Goal: Check status: Check status

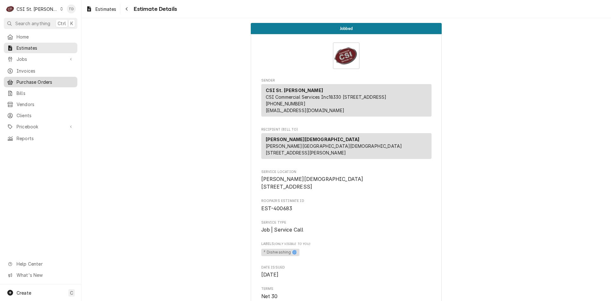
scroll to position [0, 0]
click at [52, 83] on div "Purchase Orders" at bounding box center [40, 82] width 71 height 8
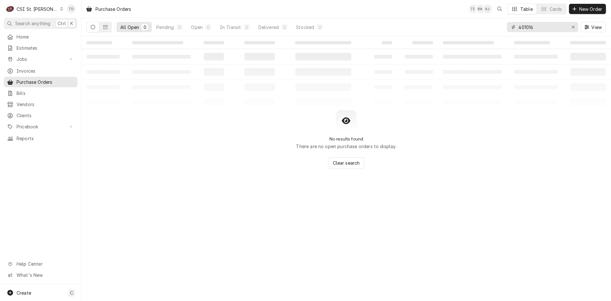
click at [534, 26] on input "401016" at bounding box center [542, 27] width 48 height 10
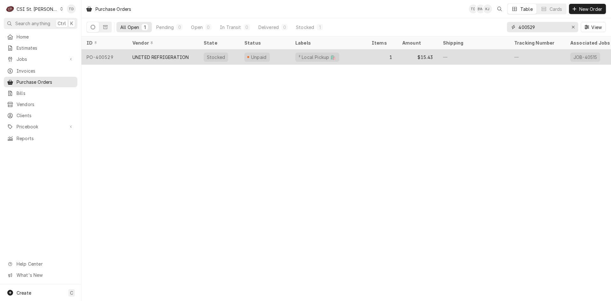
type input "400529"
click at [358, 56] on div "² Local Pickup 🛍️" at bounding box center [328, 56] width 76 height 15
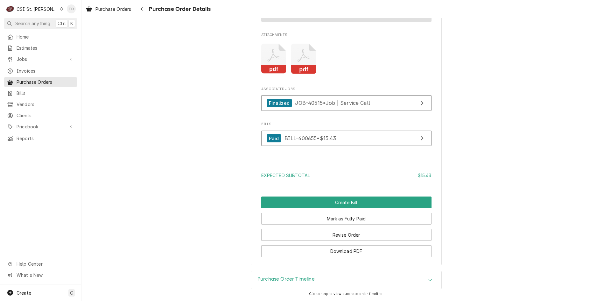
scroll to position [597, 0]
click at [328, 283] on div "Purchase Order Timeline" at bounding box center [346, 280] width 190 height 18
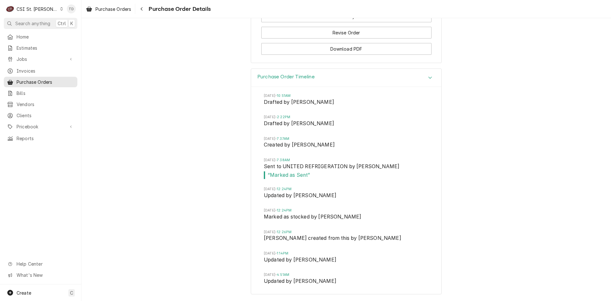
scroll to position [799, 0]
